Goal: Find specific page/section: Find specific page/section

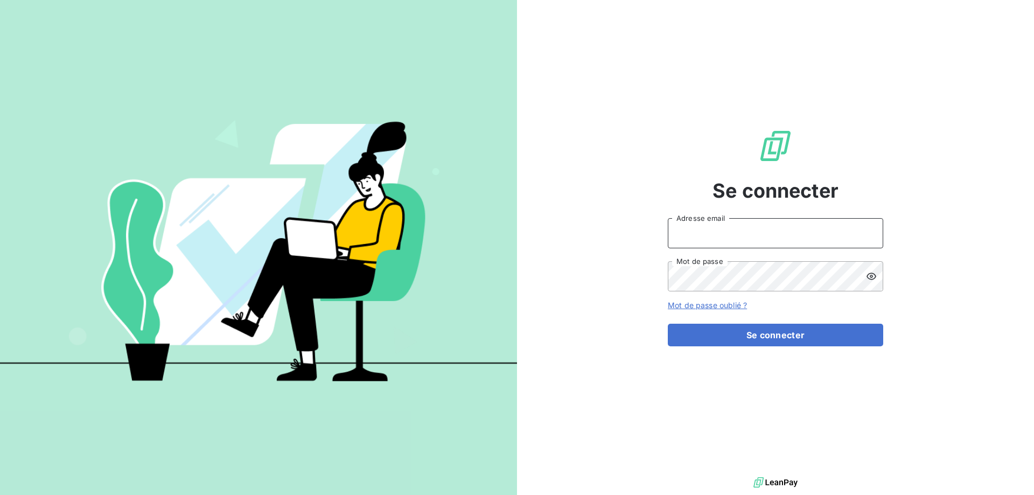
click at [749, 235] on input "Adresse email" at bounding box center [775, 233] width 215 height 30
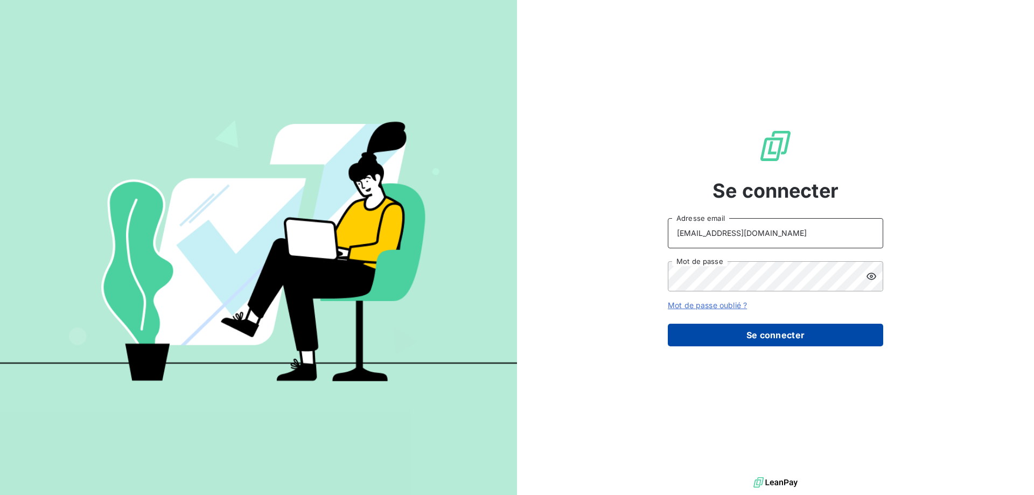
type input "[EMAIL_ADDRESS][DOMAIN_NAME]"
click at [697, 326] on button "Se connecter" at bounding box center [775, 335] width 215 height 23
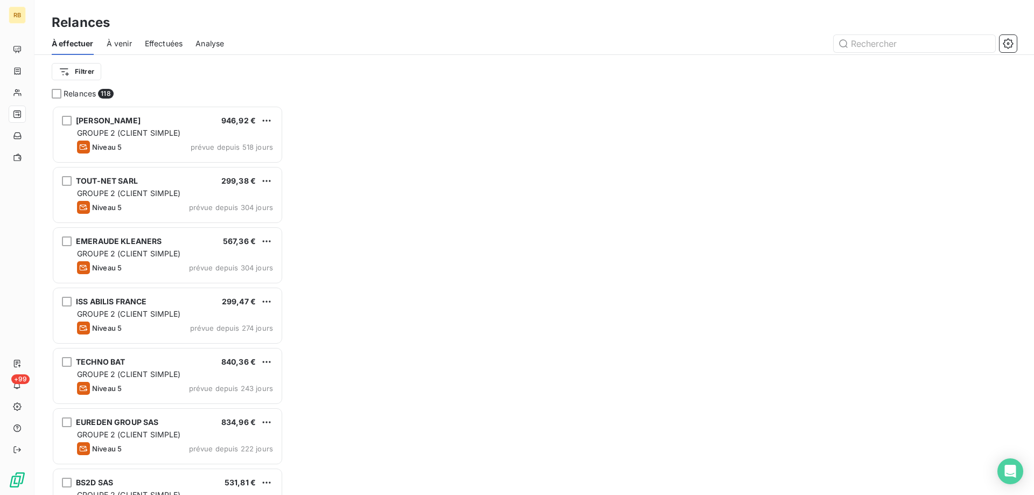
scroll to position [389, 232]
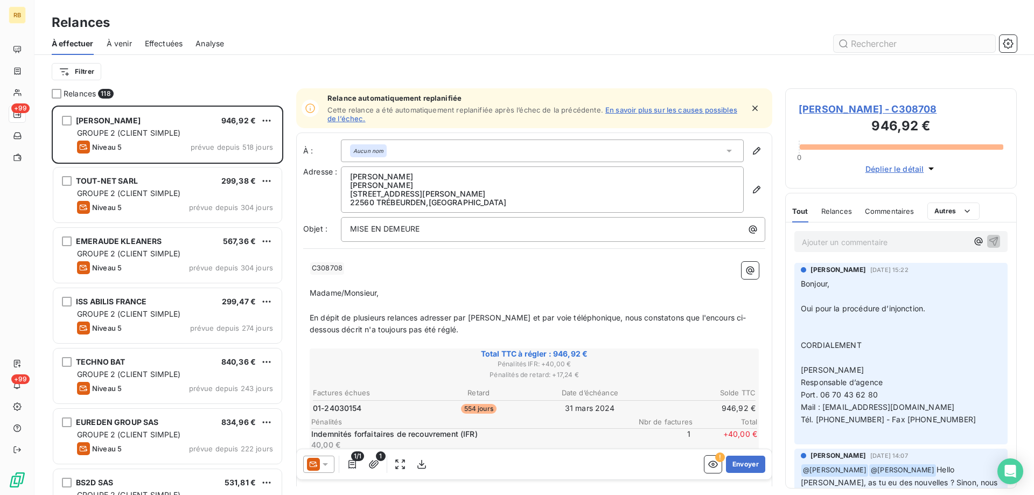
click at [887, 44] on input "text" at bounding box center [915, 43] width 162 height 17
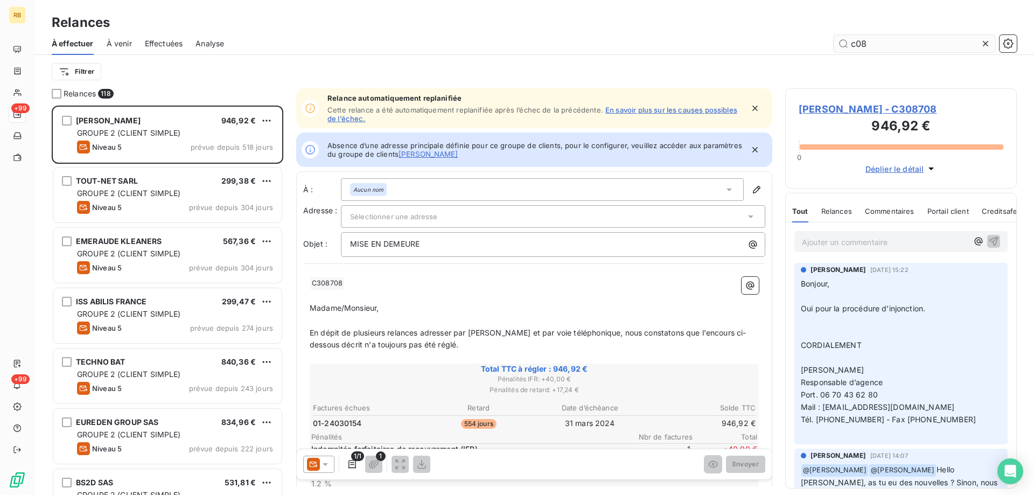
scroll to position [0, 0]
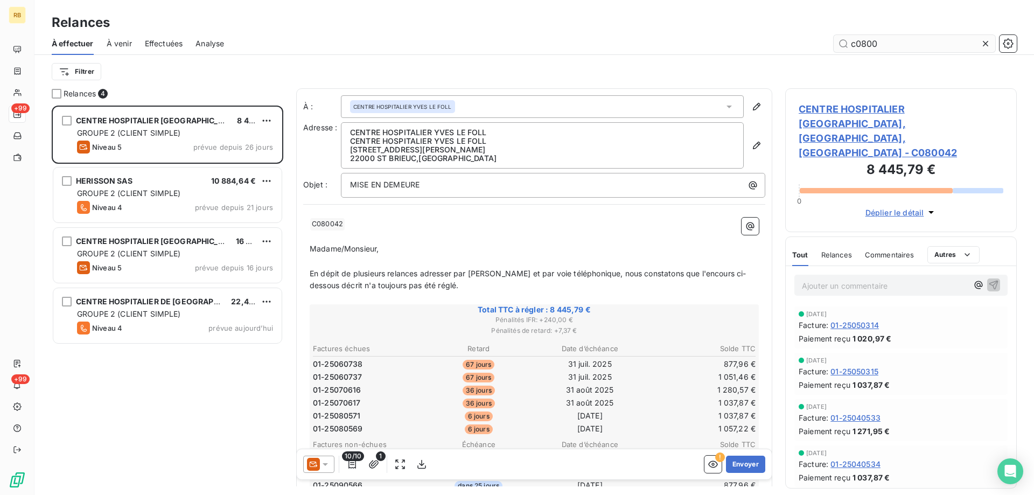
scroll to position [389, 232]
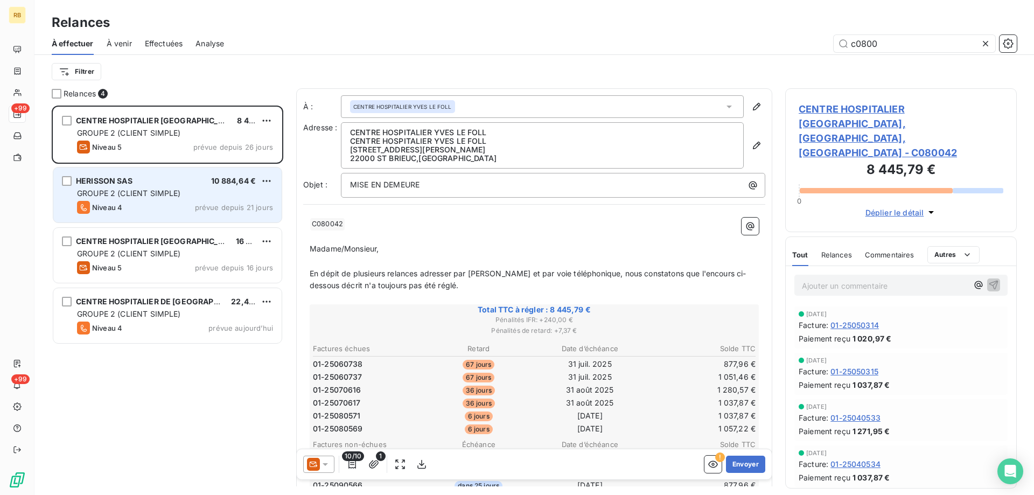
type input "c0800"
click at [207, 187] on div "HERISSON SAS 10 884,64 € GROUPE 2 (CLIENT SIMPLE) Niveau 4 prévue depuis 21 jou…" at bounding box center [167, 194] width 228 height 55
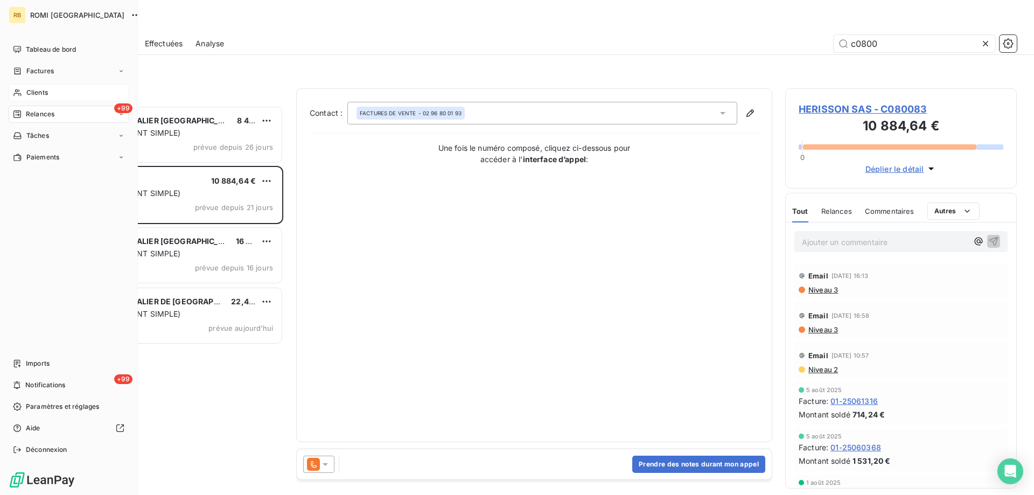
click at [18, 94] on icon at bounding box center [17, 92] width 8 height 7
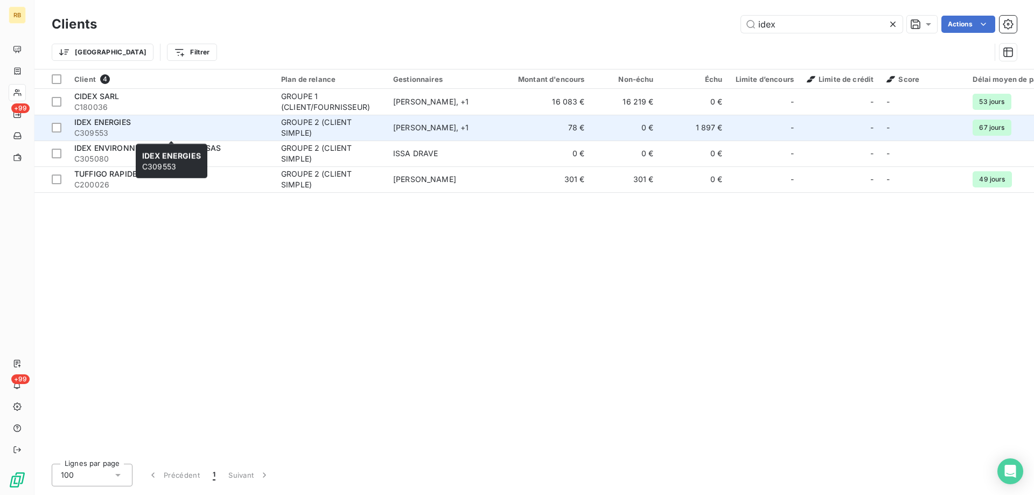
type input "idex"
click at [218, 131] on span "C309553" at bounding box center [171, 133] width 194 height 11
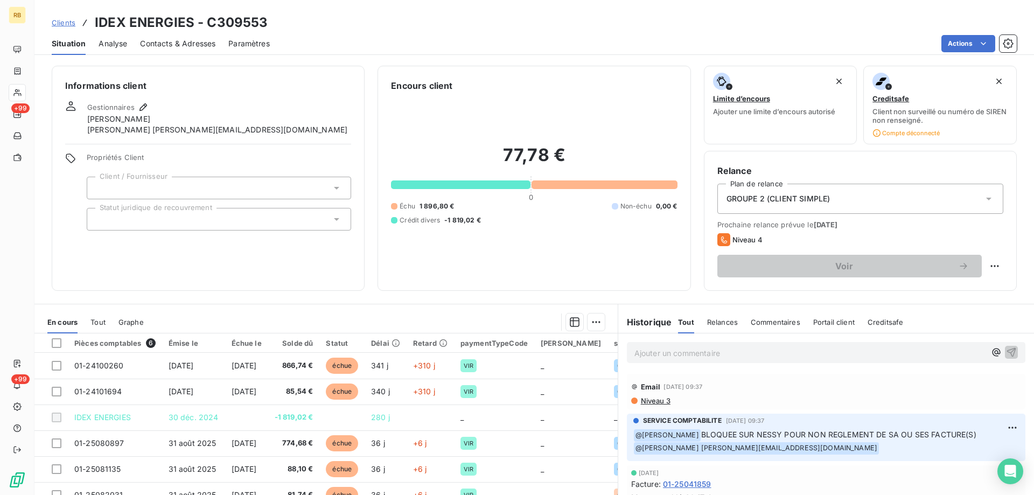
click at [654, 396] on div "Email [DATE] 09:37 Niveau 3" at bounding box center [826, 391] width 390 height 27
click at [653, 398] on span "Niveau 3" at bounding box center [655, 400] width 31 height 9
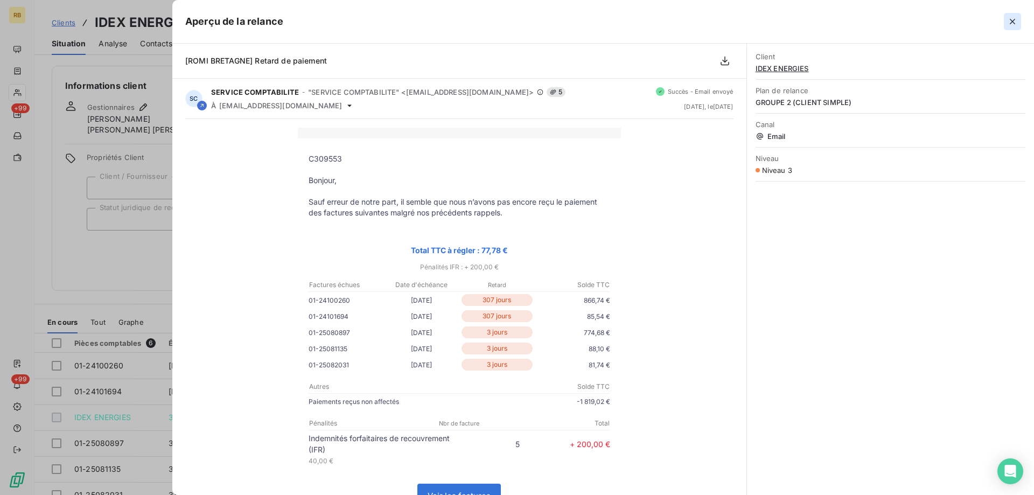
click at [1007, 23] on icon "button" at bounding box center [1012, 21] width 11 height 11
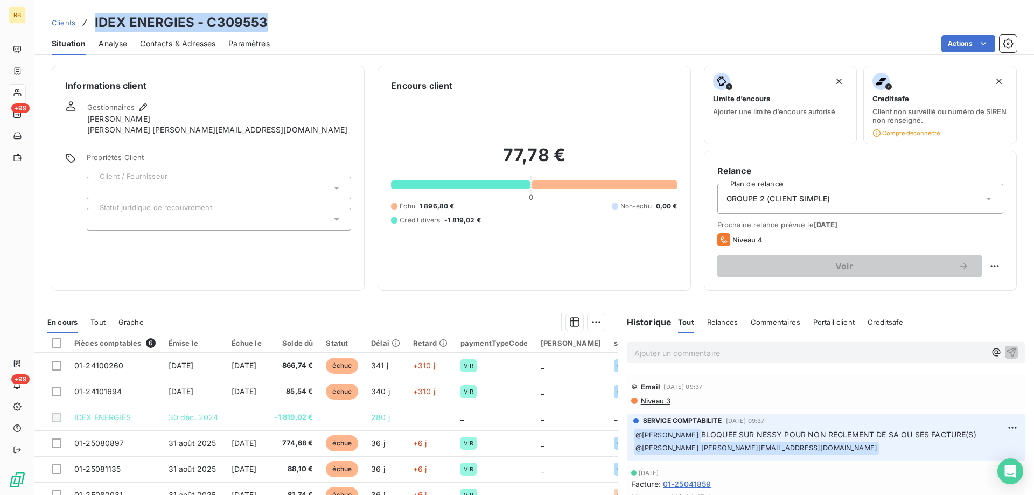
drag, startPoint x: 279, startPoint y: 22, endPoint x: 94, endPoint y: 19, distance: 184.7
click at [94, 19] on div "Clients IDEX ENERGIES - C309553" at bounding box center [533, 22] width 999 height 19
copy h3 "IDEX ENERGIES - C309553"
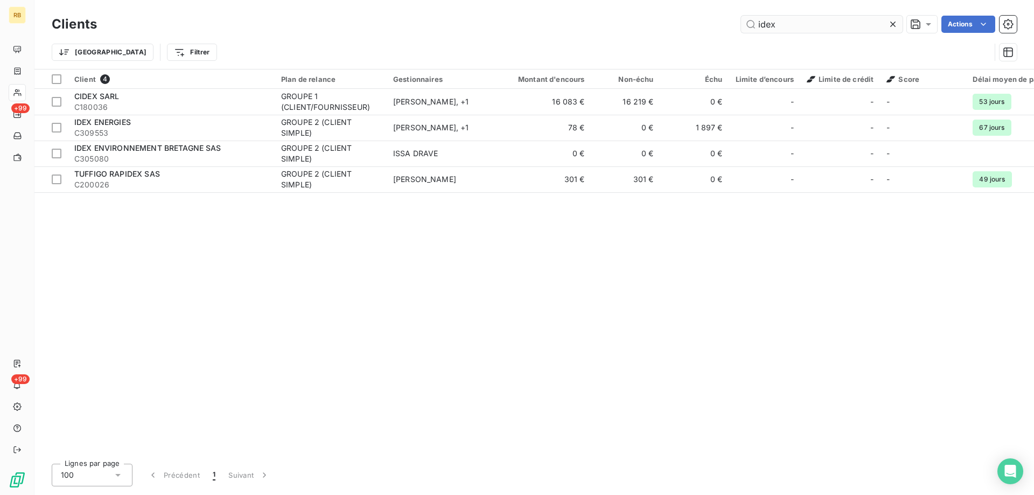
drag, startPoint x: 788, startPoint y: 27, endPoint x: 629, endPoint y: 24, distance: 158.9
click at [741, 24] on input "idex" at bounding box center [822, 24] width 162 height 17
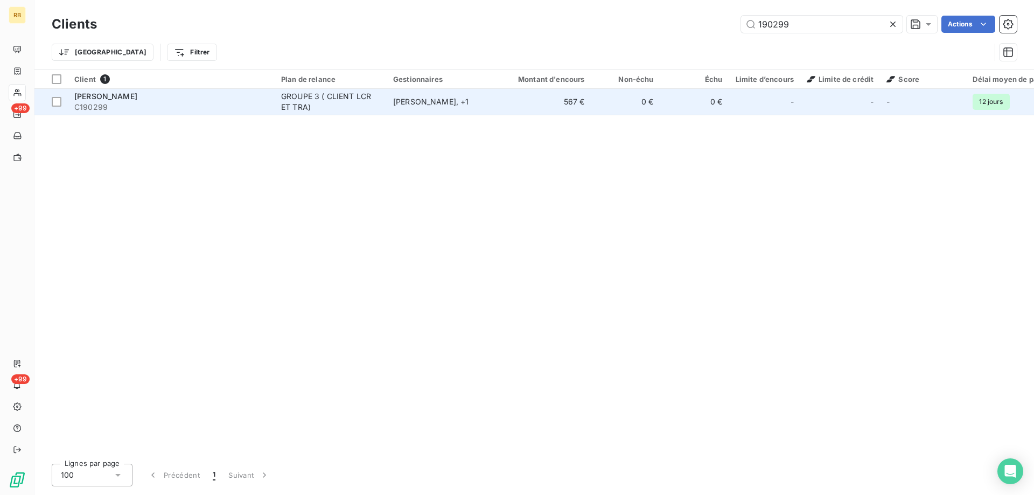
type input "190299"
click at [330, 108] on div "GROUPE 3 ( CLIENT LCR ET TRA)" at bounding box center [330, 102] width 99 height 22
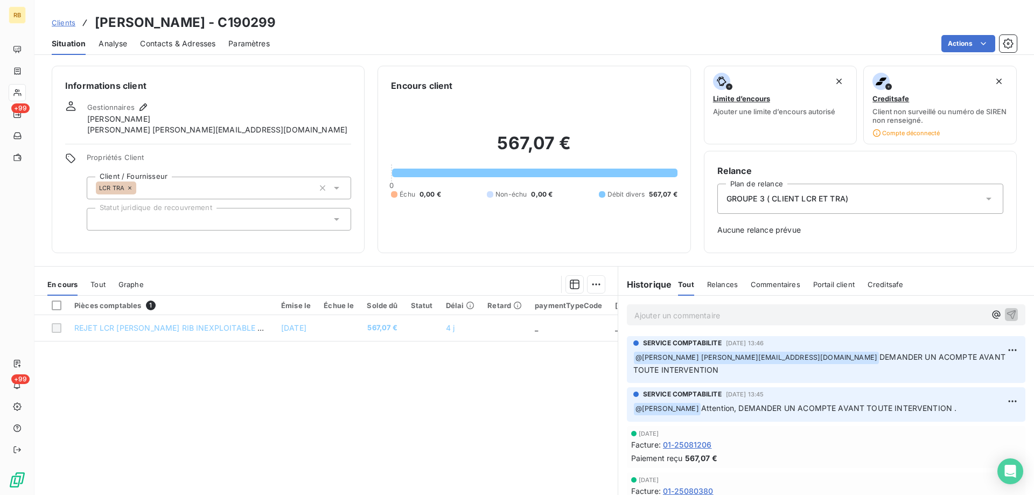
click at [214, 304] on div "Pièces comptables 1" at bounding box center [171, 305] width 194 height 10
click at [102, 285] on span "Tout" at bounding box center [97, 284] width 15 height 9
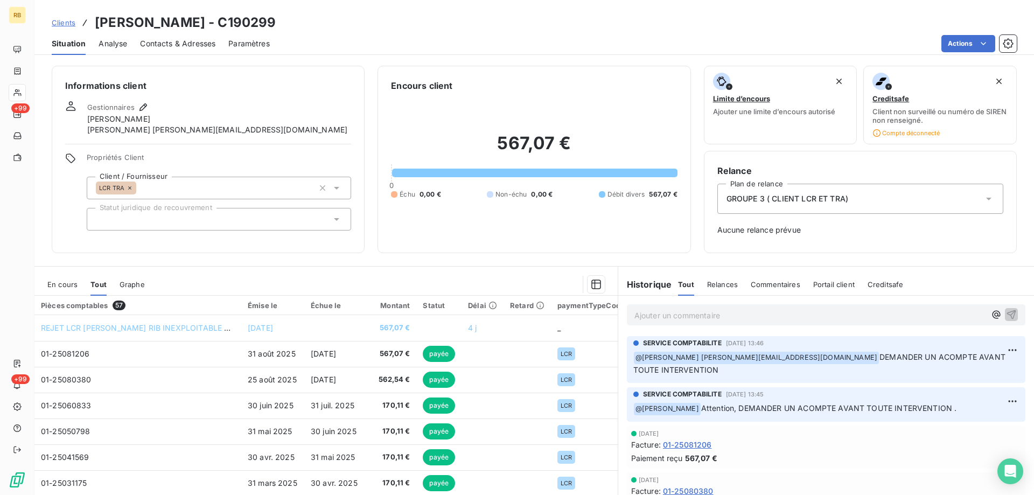
click at [69, 287] on span "En cours" at bounding box center [62, 284] width 30 height 9
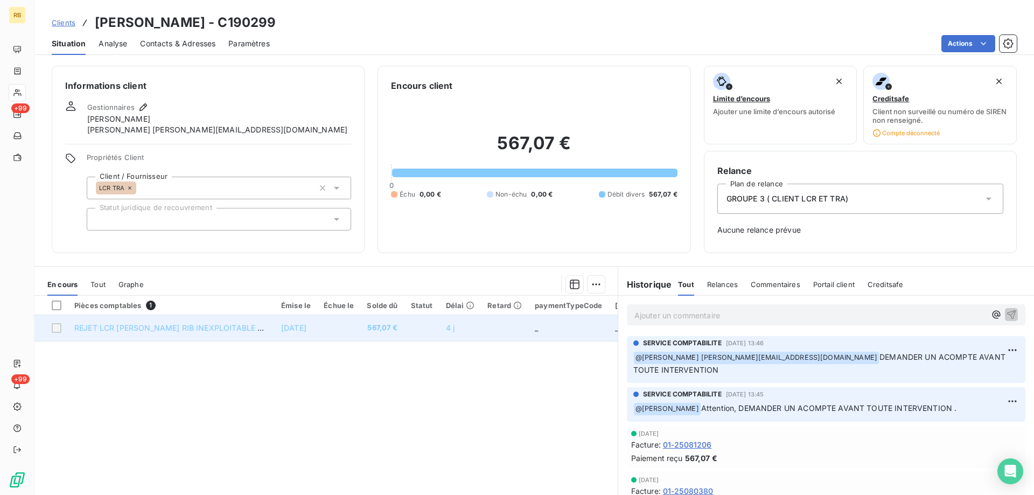
click at [165, 324] on span "REJET LCR [PERSON_NAME] RIB INEXPLOITABLE 01-25081206" at bounding box center [190, 327] width 232 height 9
click at [397, 328] on span "567,07 €" at bounding box center [382, 328] width 31 height 11
